Goal: Find specific page/section: Find specific page/section

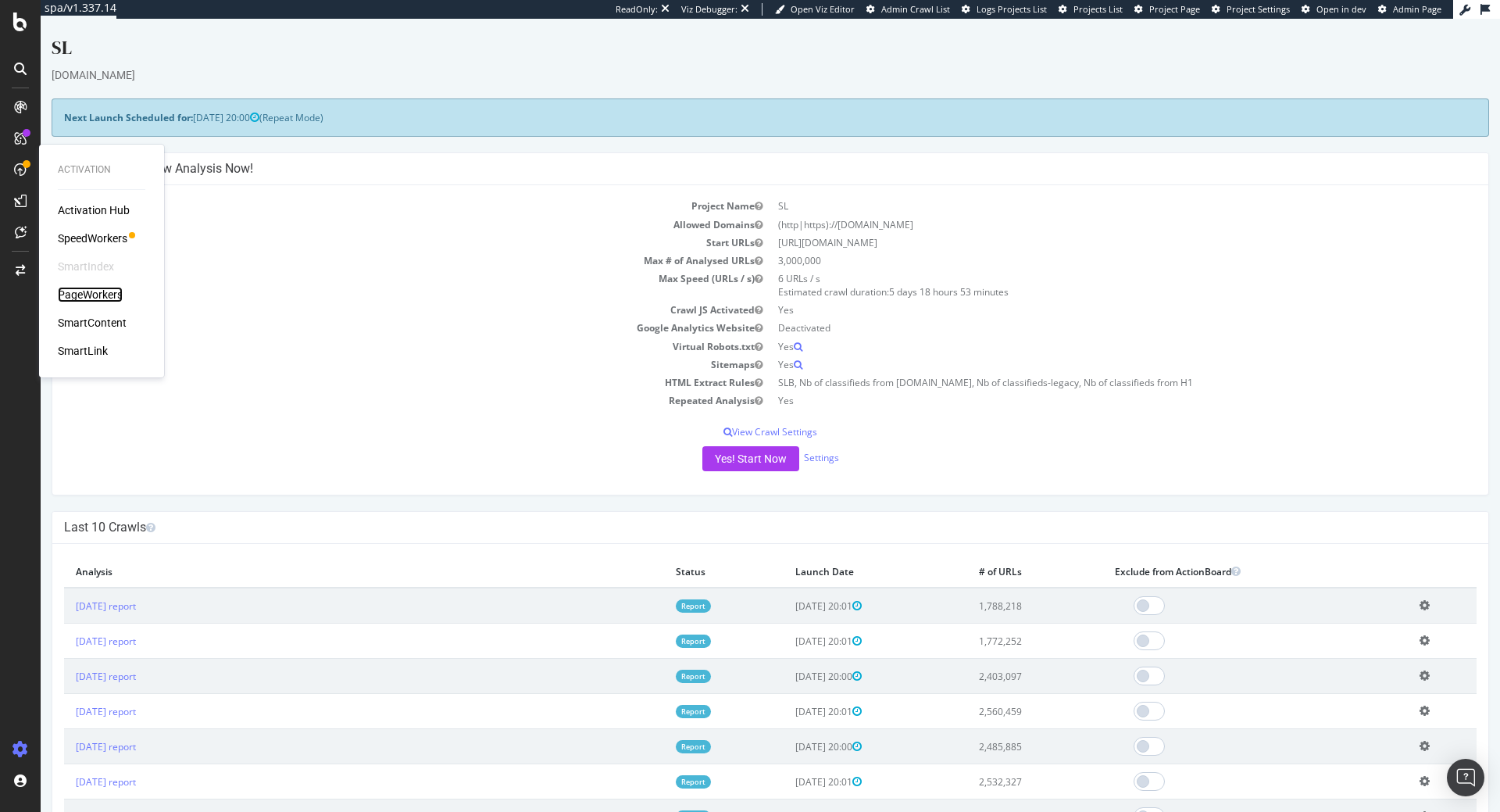
click at [100, 294] on div "PageWorkers" at bounding box center [90, 294] width 65 height 15
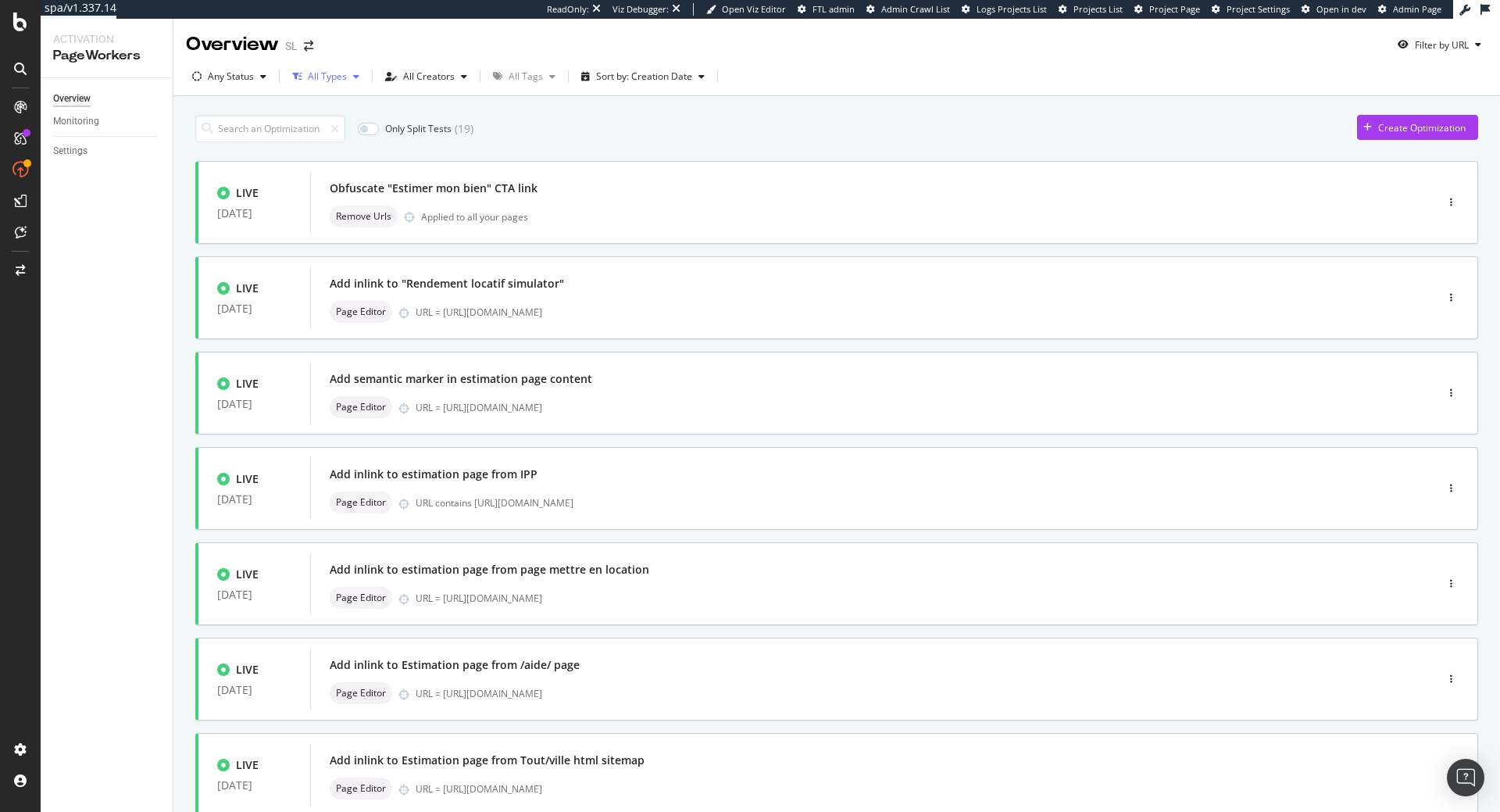
click at [353, 84] on div "All Types" at bounding box center [326, 77] width 80 height 24
click at [367, 160] on div "Page Editor ( 161 )" at bounding box center [355, 161] width 76 height 14
click at [609, 129] on div "Only Split Tests ( 19 ) Create Optimization" at bounding box center [836, 129] width 1283 height 27
click at [462, 77] on div "All Creators" at bounding box center [466, 76] width 52 height 9
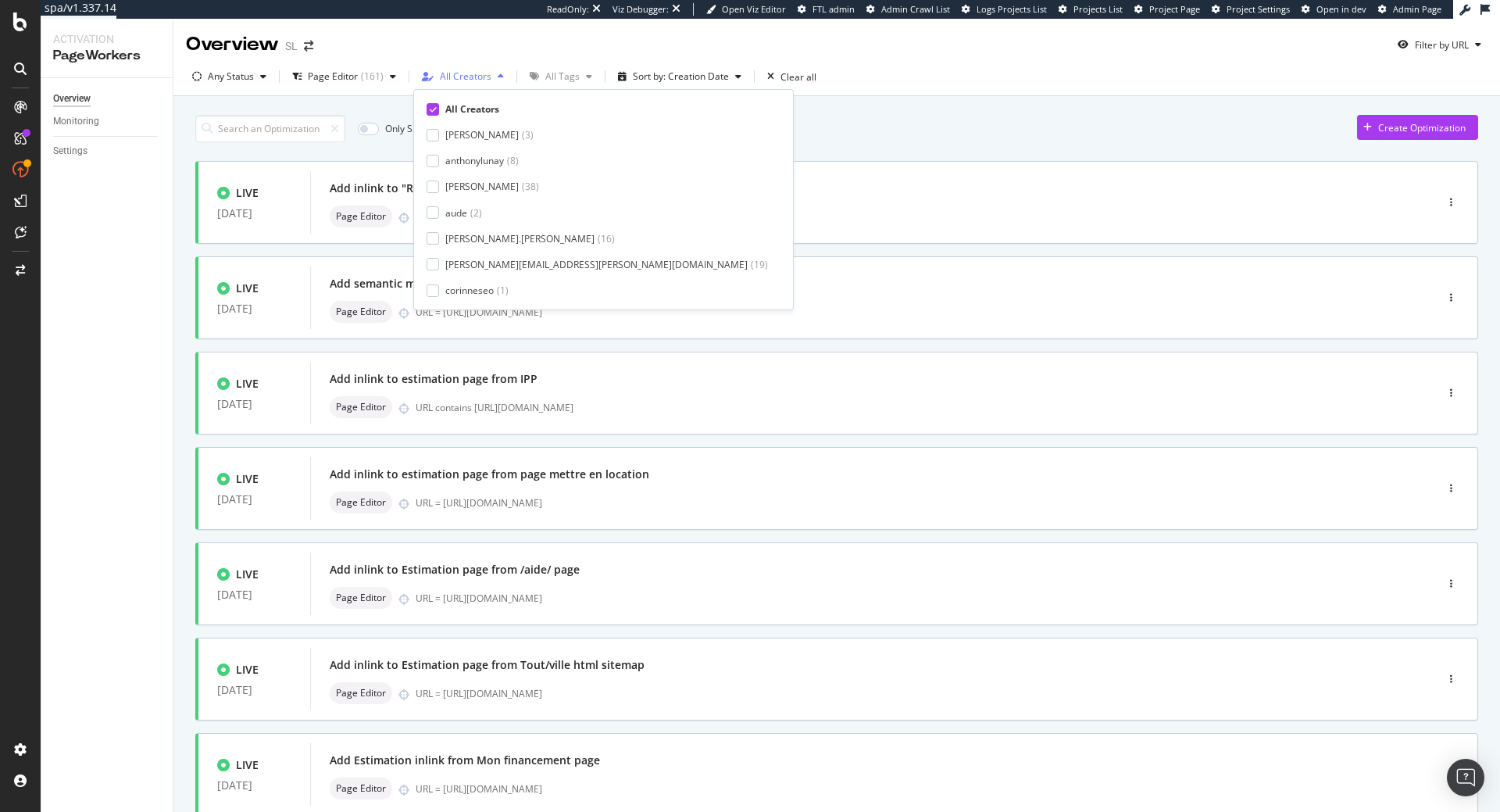
click at [462, 77] on div "All Creators" at bounding box center [466, 76] width 52 height 9
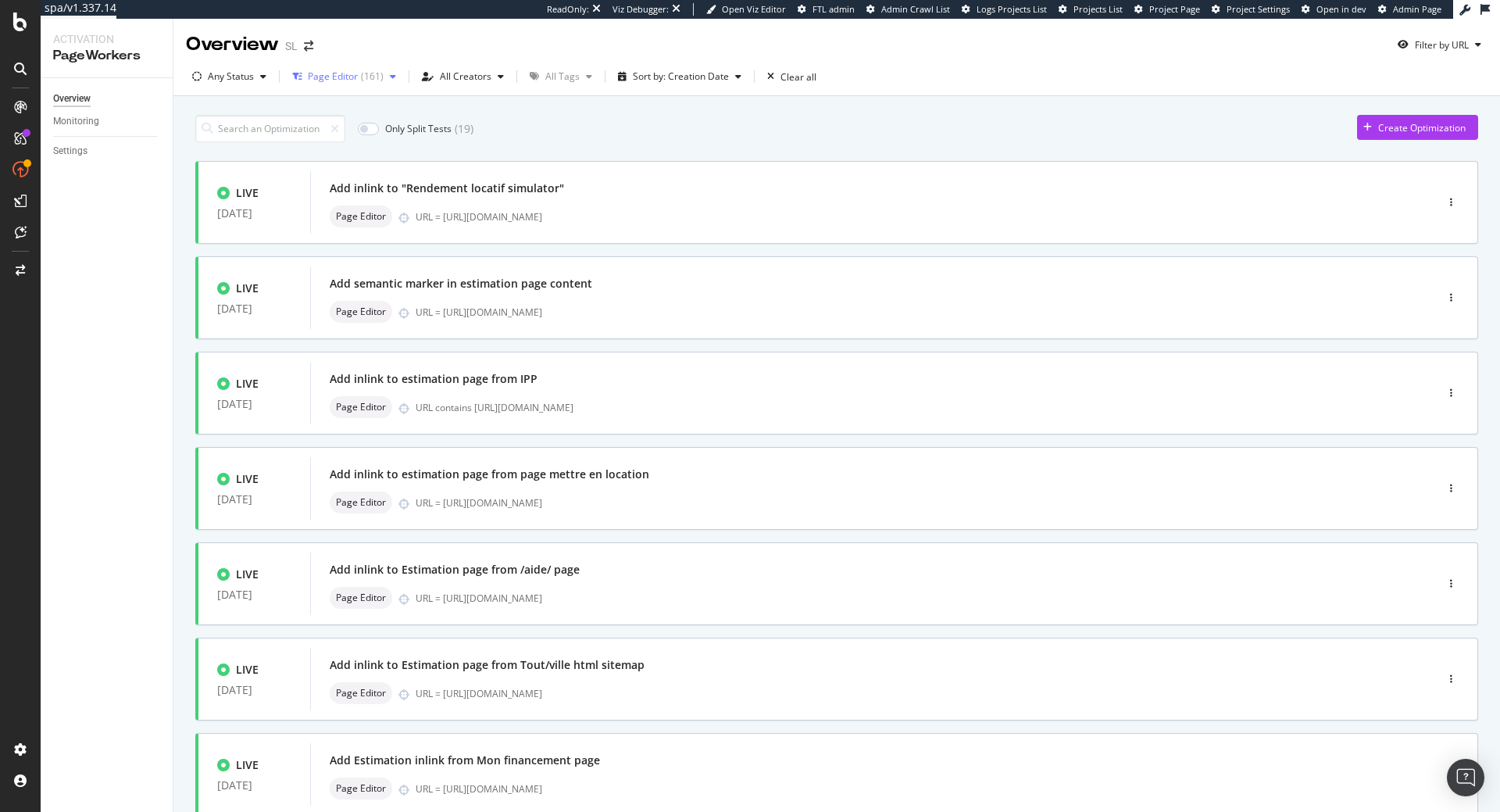
click at [356, 75] on div "Page Editor" at bounding box center [333, 76] width 50 height 9
click at [222, 77] on div "Any Status" at bounding box center [231, 76] width 46 height 9
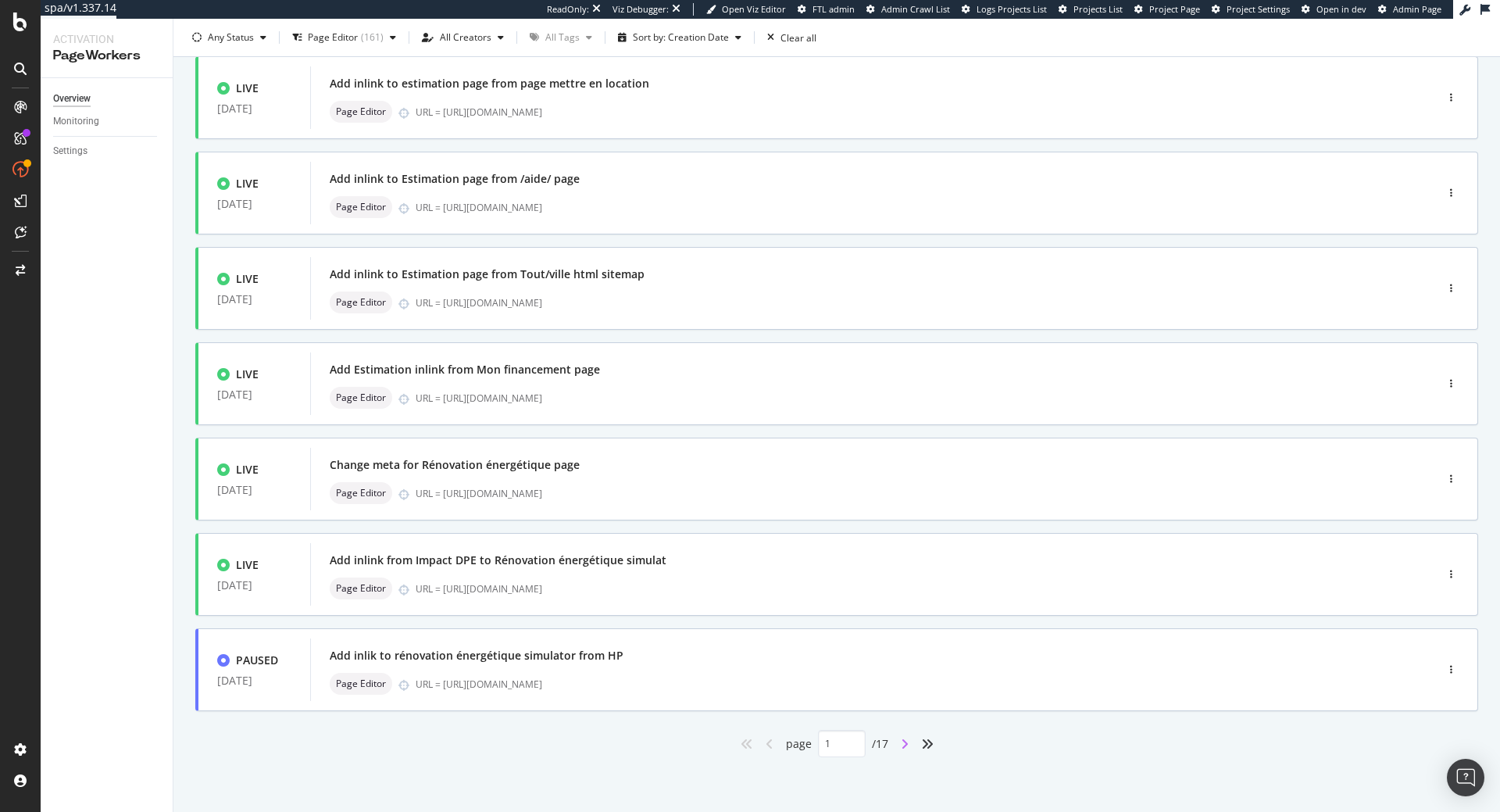
click at [907, 743] on icon "angle-right" at bounding box center [904, 744] width 8 height 13
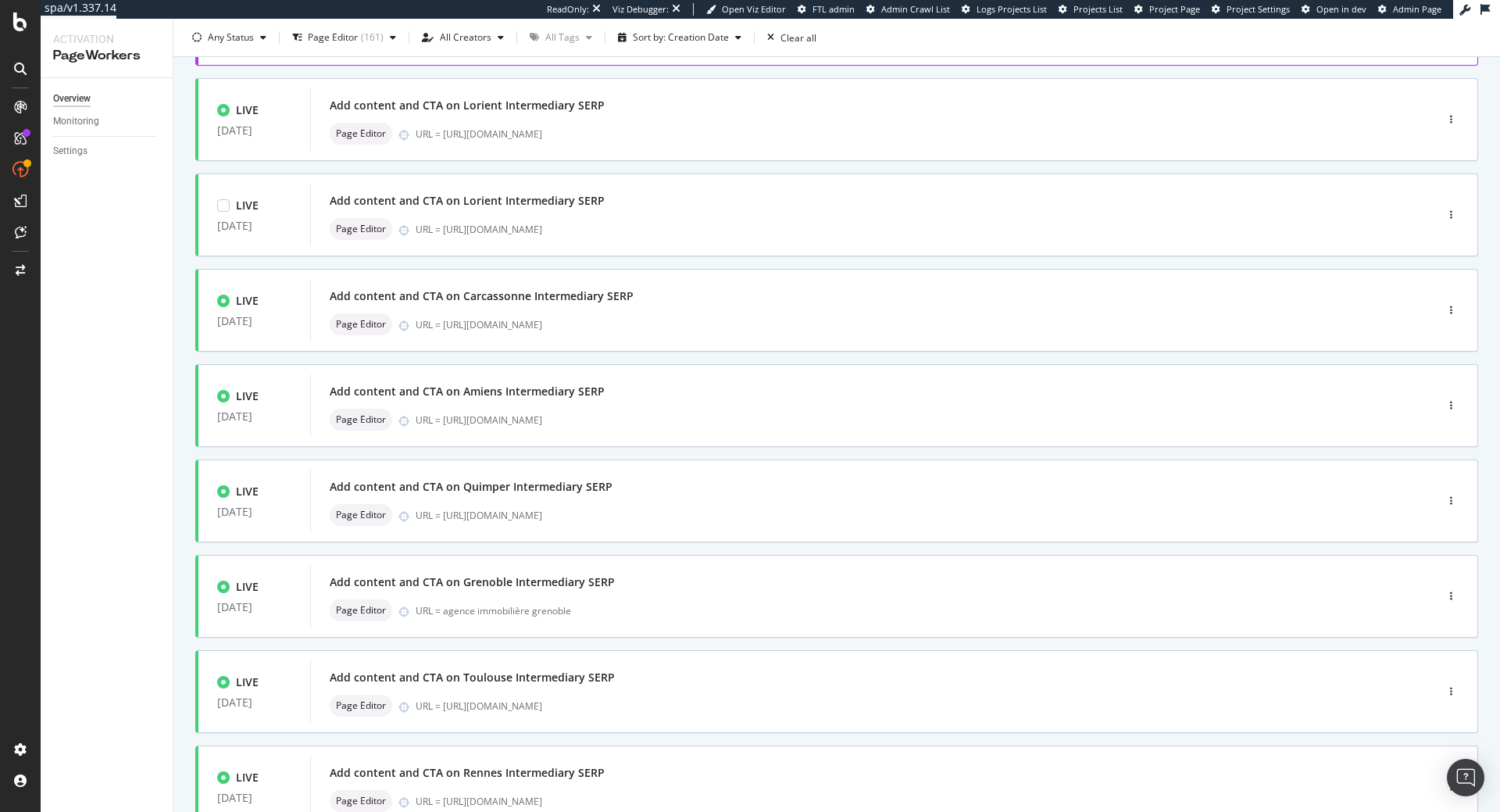
scroll to position [357, 0]
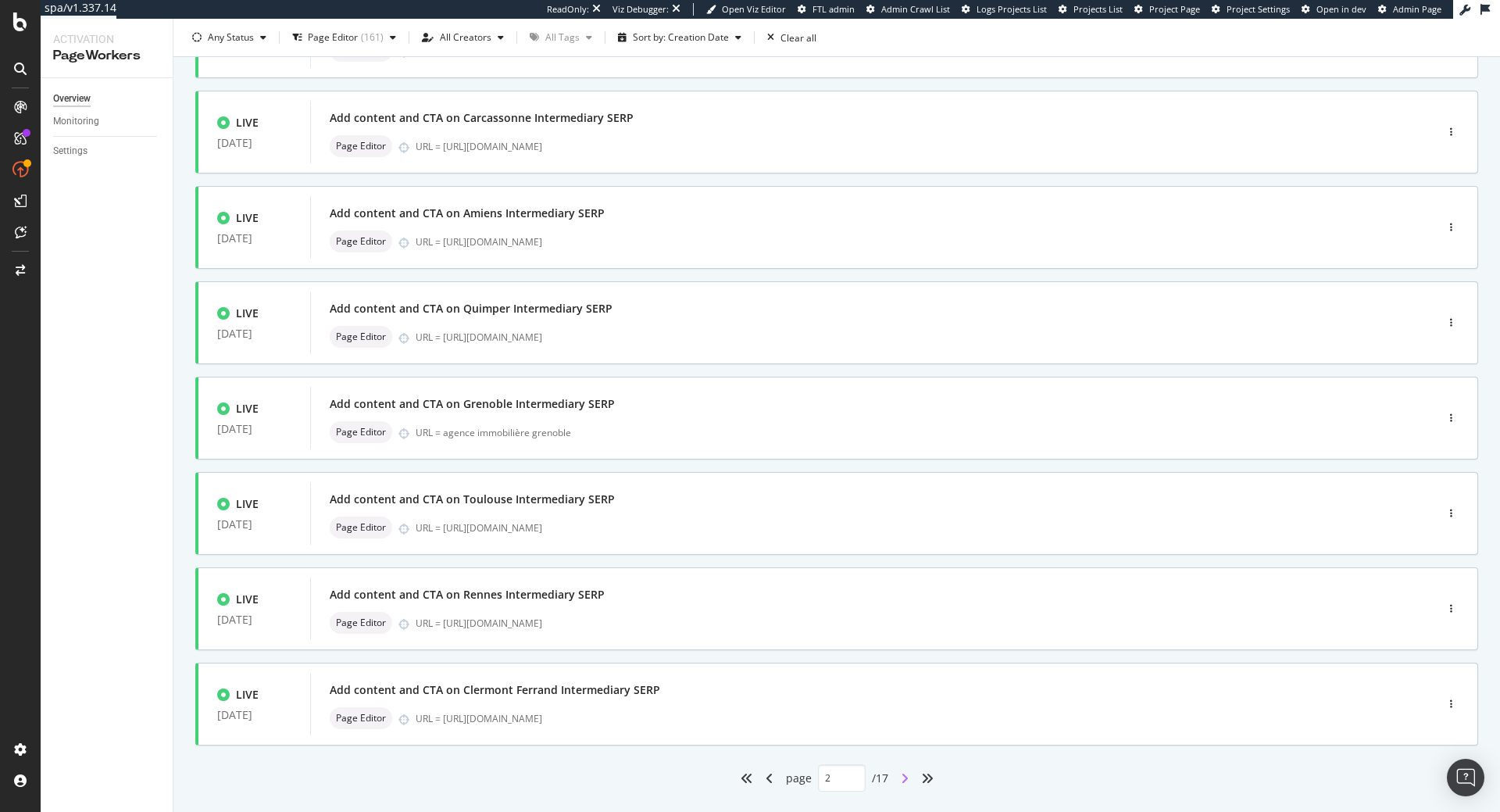
click at [906, 781] on icon "angle-right" at bounding box center [904, 778] width 8 height 13
type input "3"
